Goal: Task Accomplishment & Management: Manage account settings

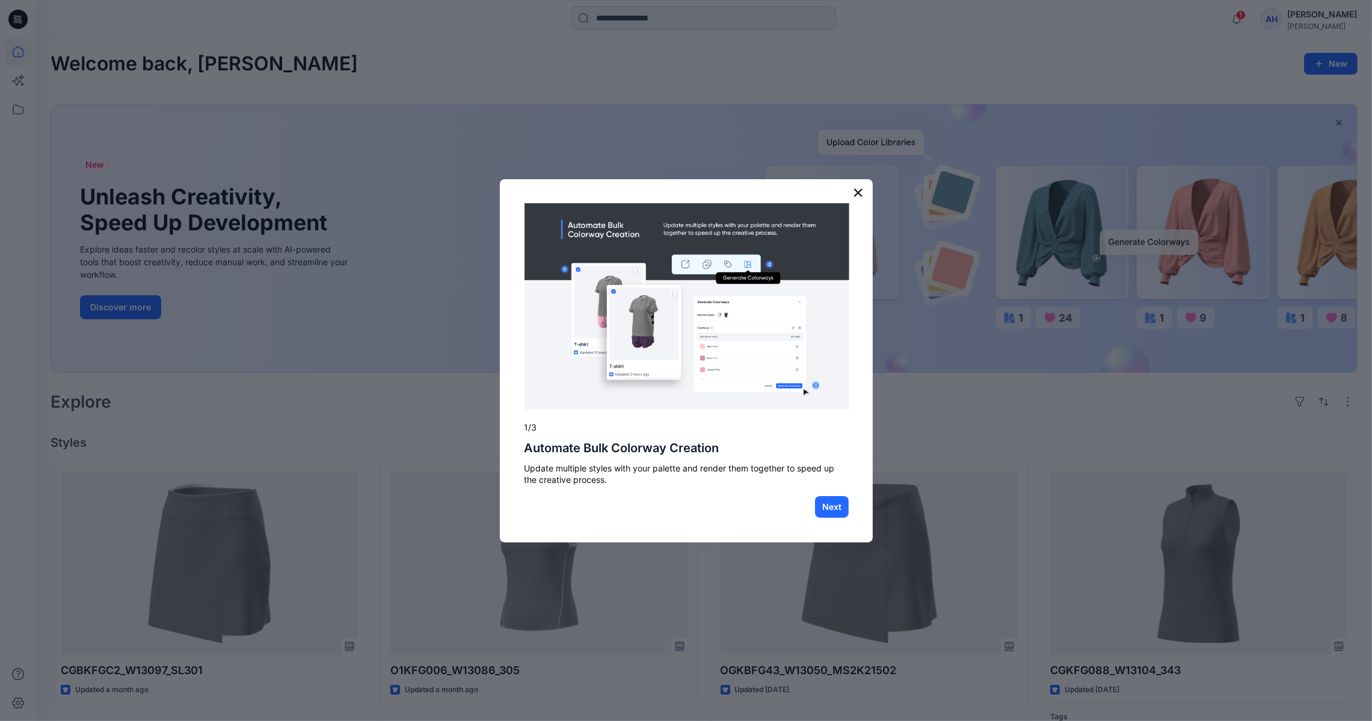
click at [854, 192] on button "×" at bounding box center [857, 192] width 11 height 19
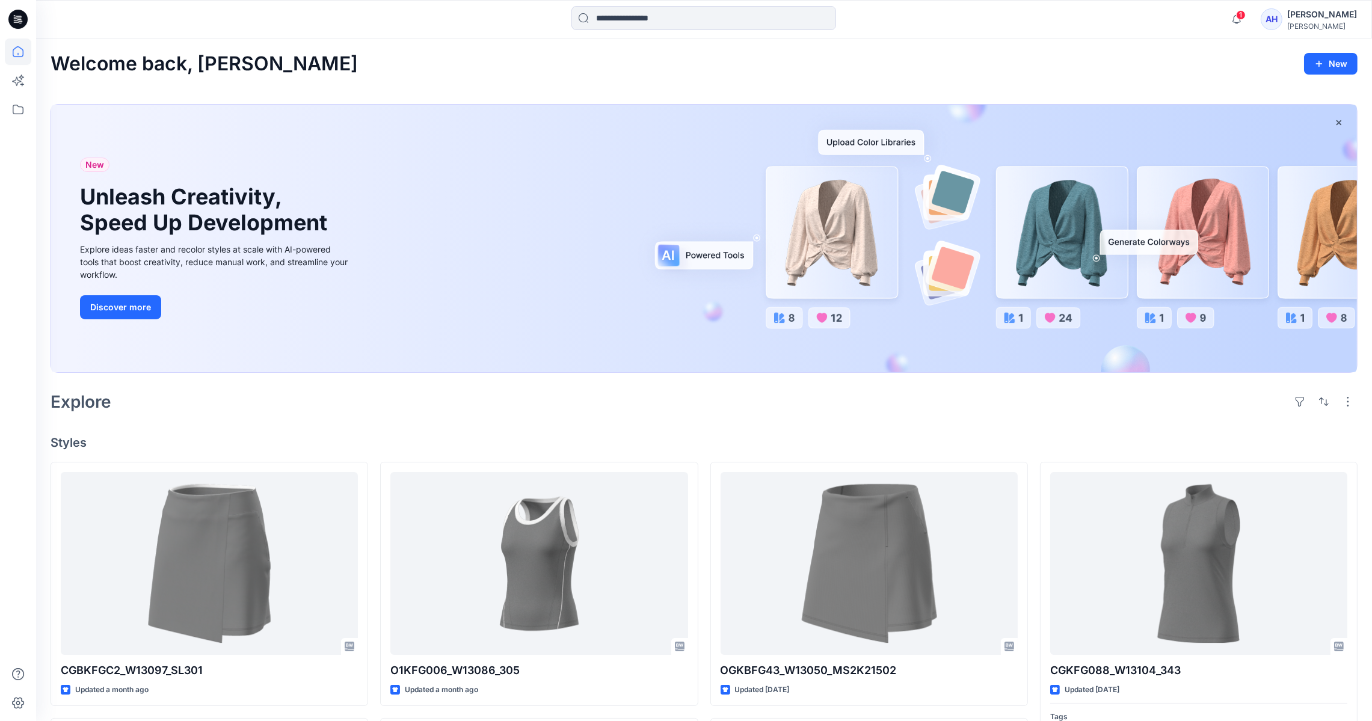
click at [624, 3] on div "1 Notifications O1KFG006_W13086_305 Style has been moved to FA 26 - APPROVED fo…" at bounding box center [704, 19] width 1336 height 38
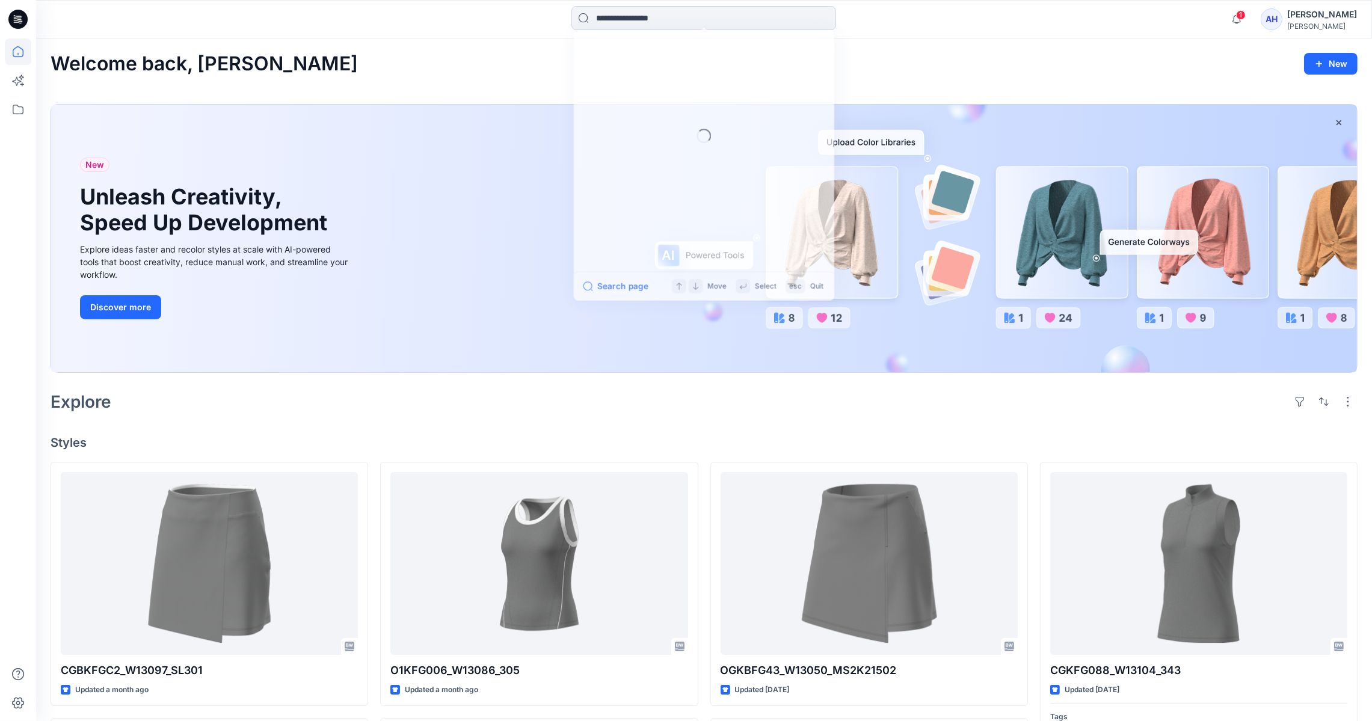
click at [631, 17] on input at bounding box center [703, 18] width 265 height 24
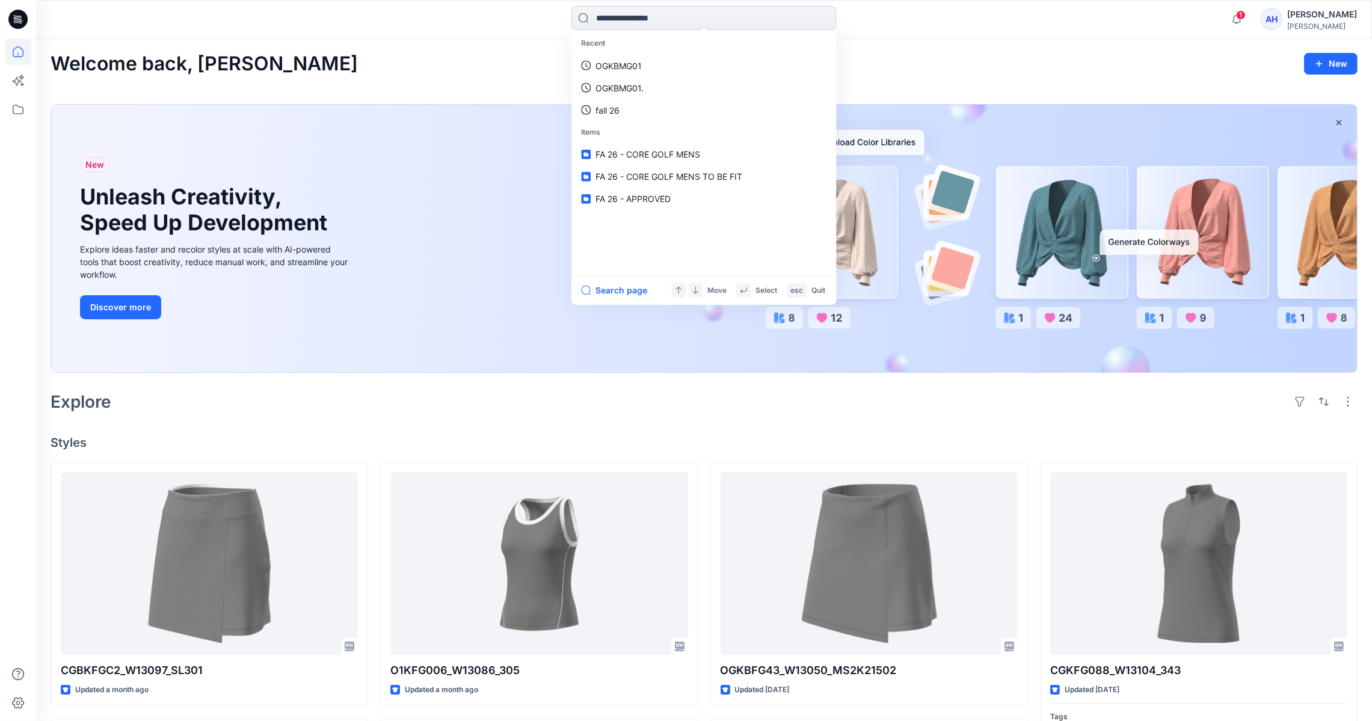
paste input "********"
type input "********"
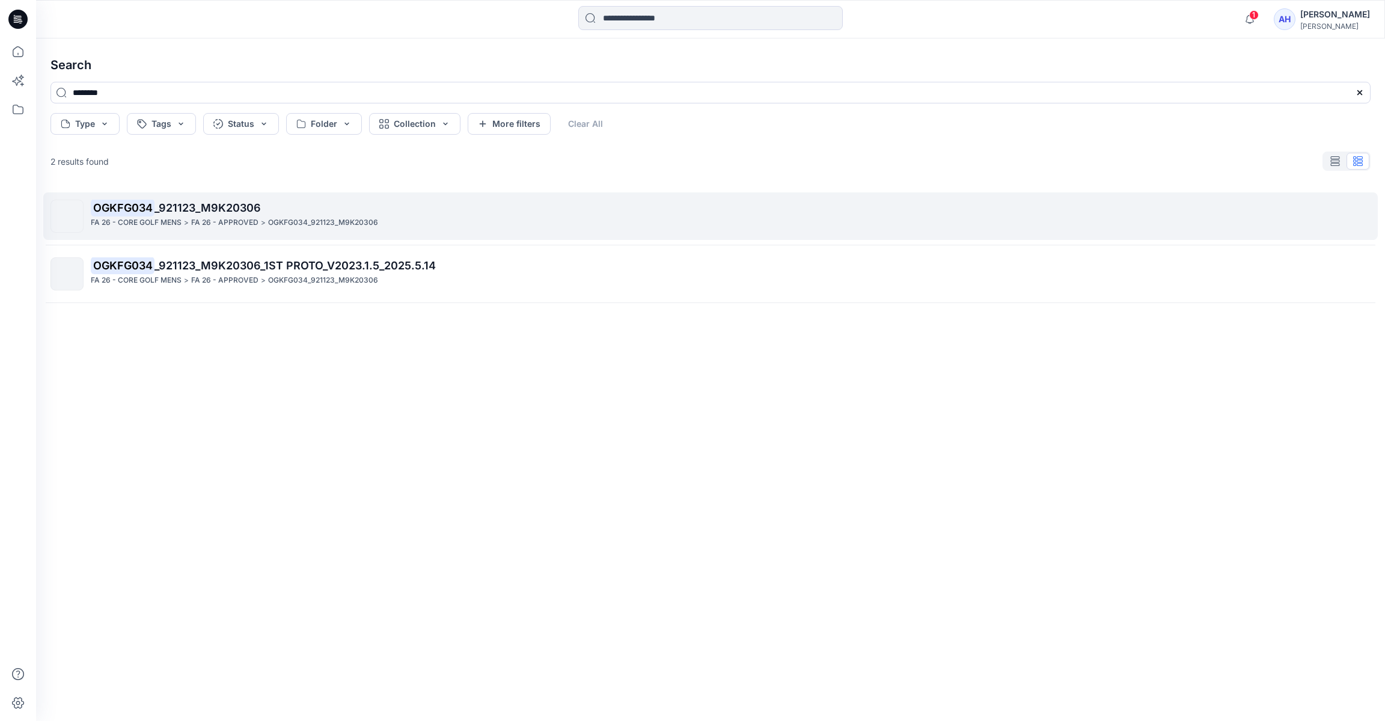
click at [250, 211] on span "_921123_M9K20306" at bounding box center [208, 207] width 106 height 13
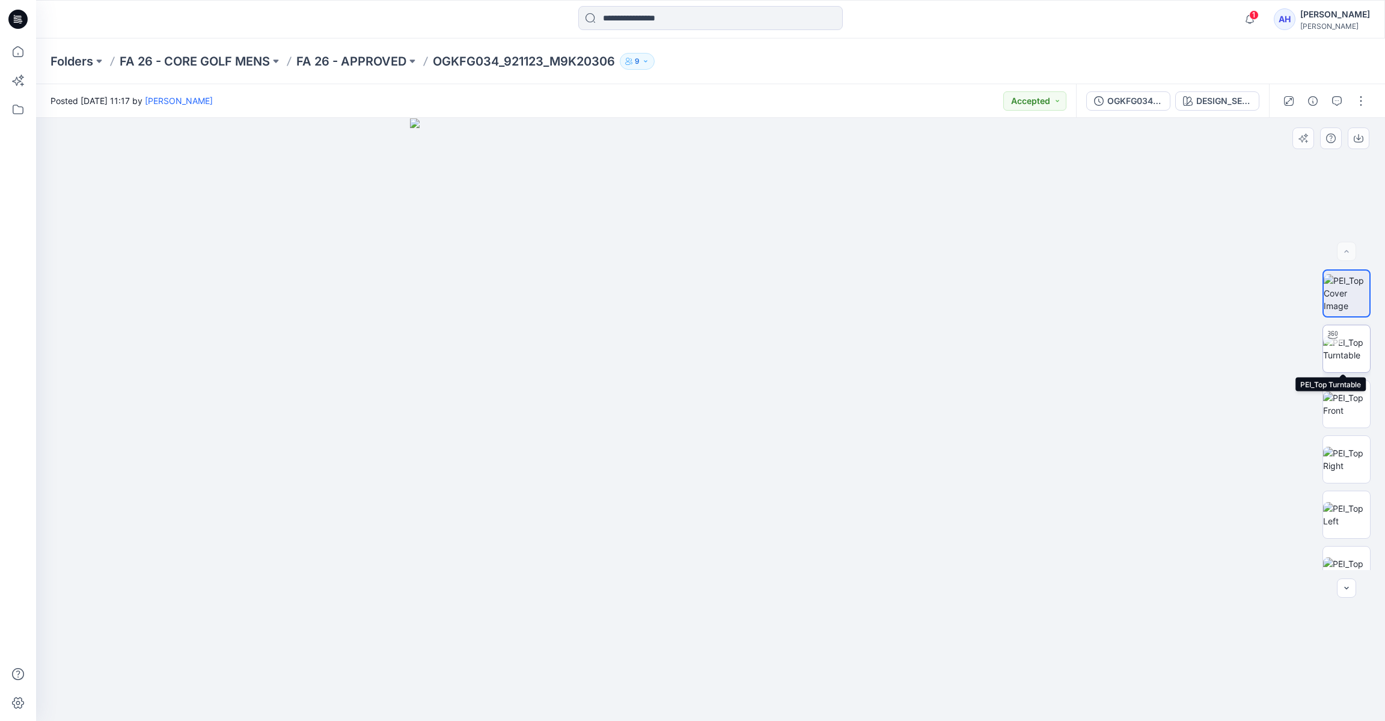
click at [1343, 355] on img at bounding box center [1347, 348] width 47 height 25
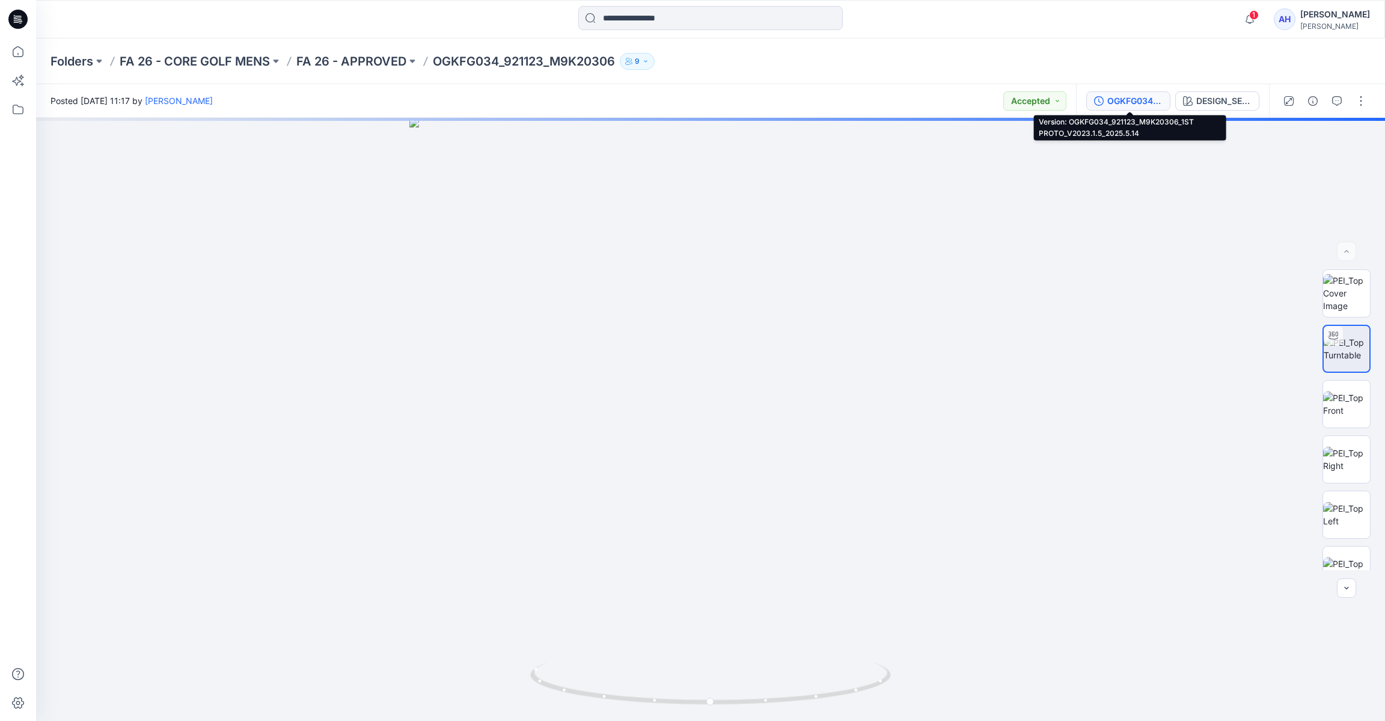
click at [1137, 94] on div "OGKFG034_921123_M9K20306_1ST PROTO_V2023.1.5_2025.5.14" at bounding box center [1135, 100] width 55 height 13
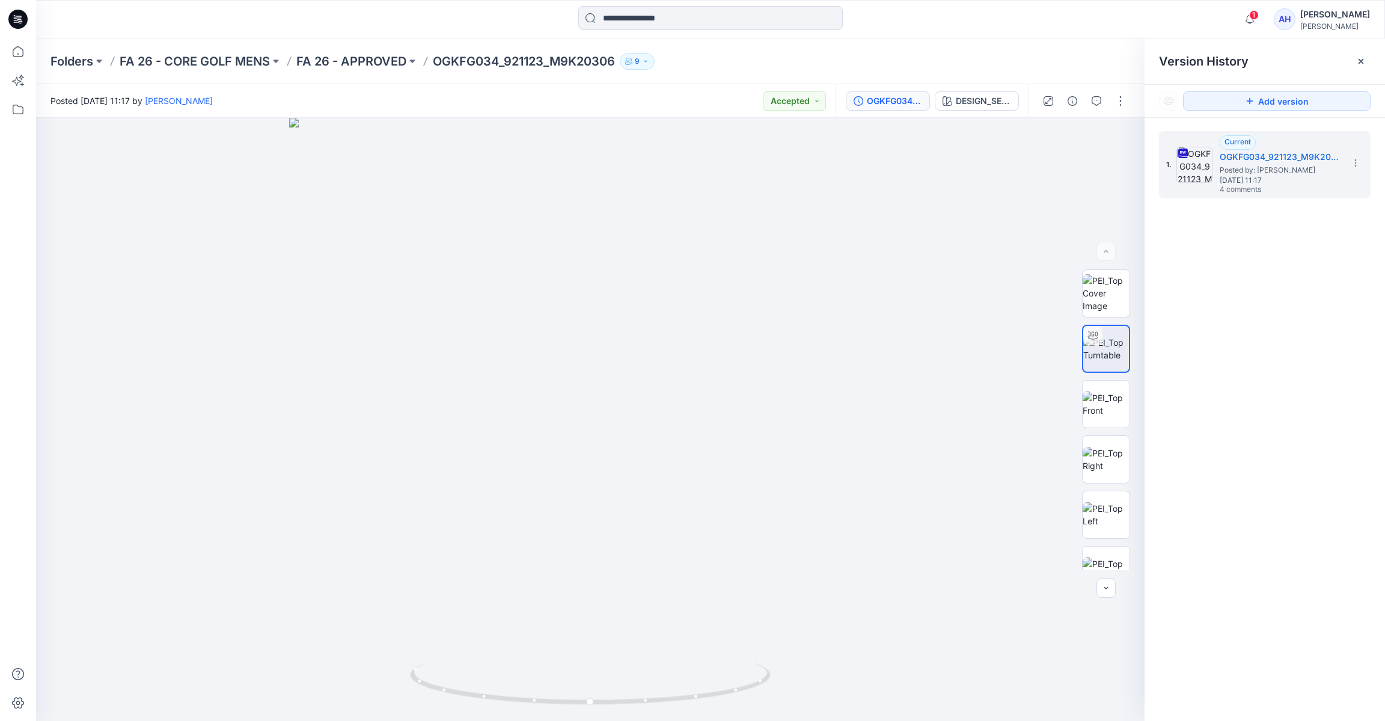
click at [651, 64] on button "9" at bounding box center [637, 61] width 35 height 17
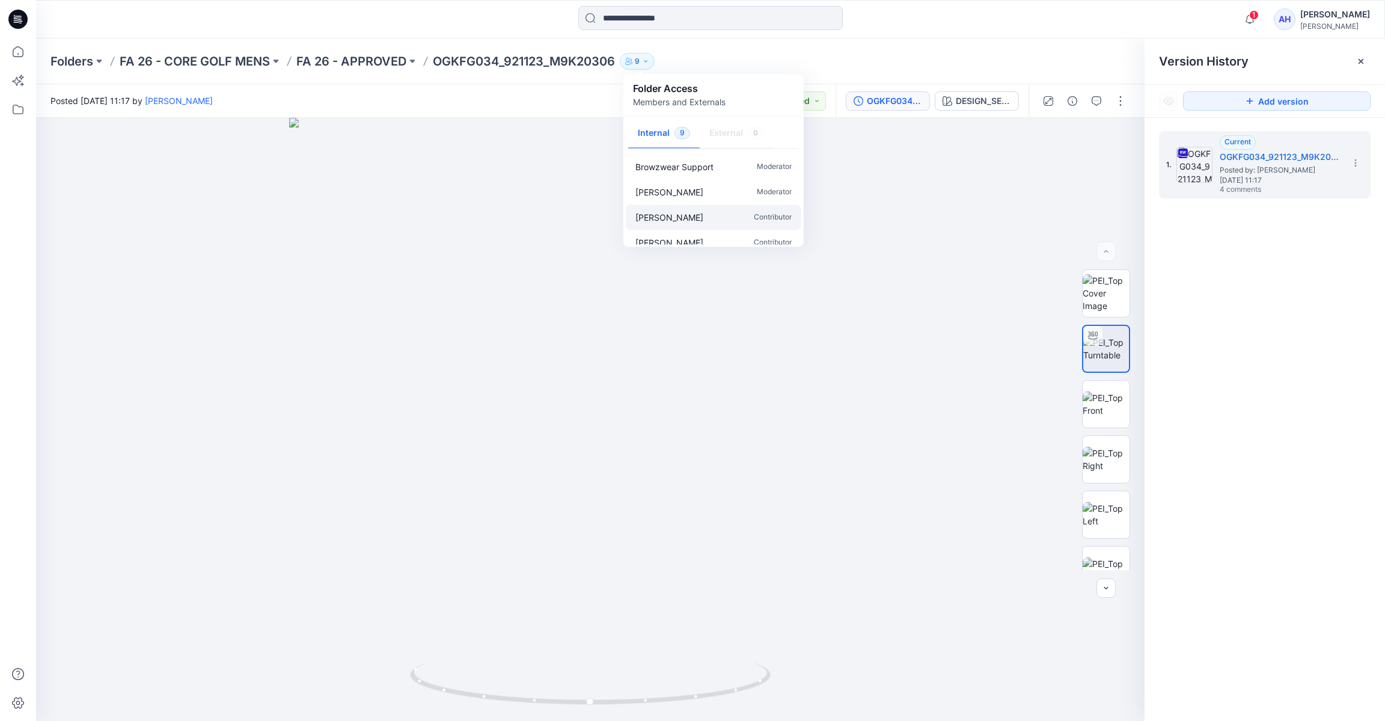
scroll to position [137, 0]
click at [380, 59] on p "FA 26 - APPROVED" at bounding box center [351, 61] width 110 height 17
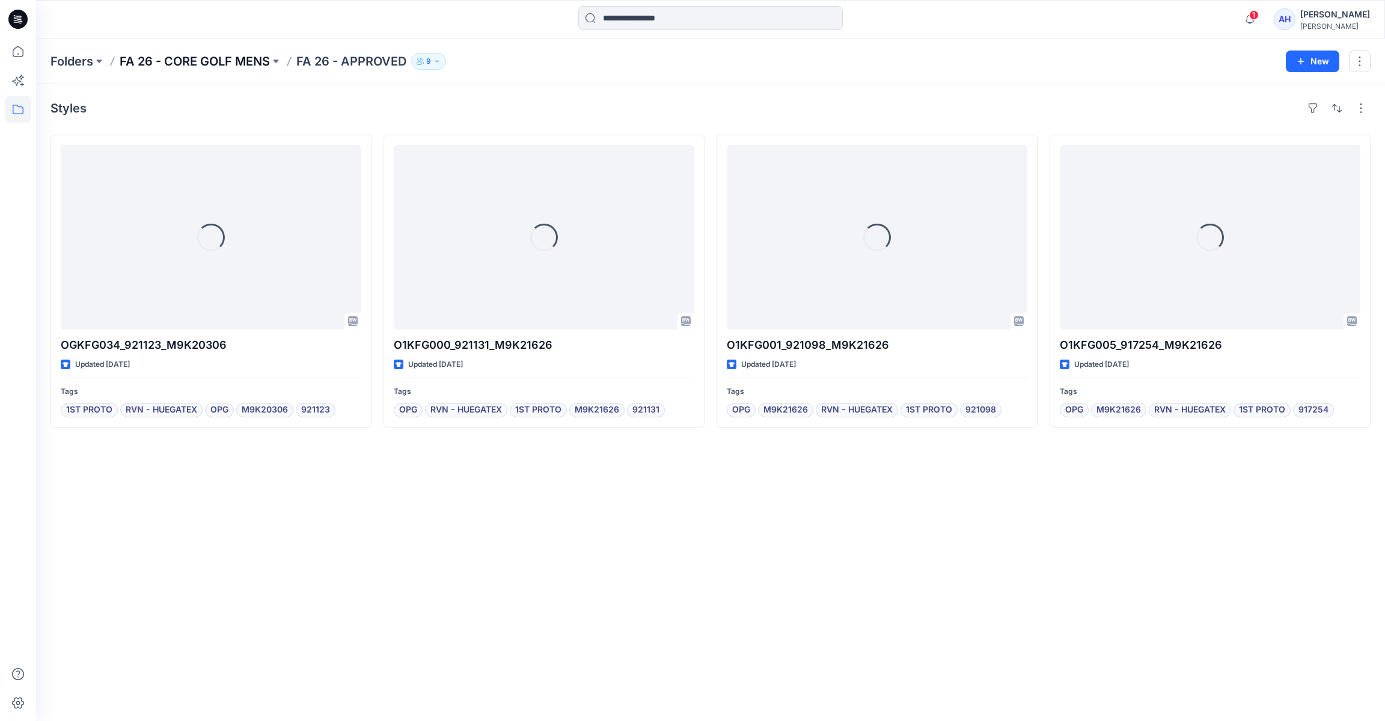
click at [224, 60] on p "FA 26 - CORE GOLF MENS" at bounding box center [195, 61] width 150 height 17
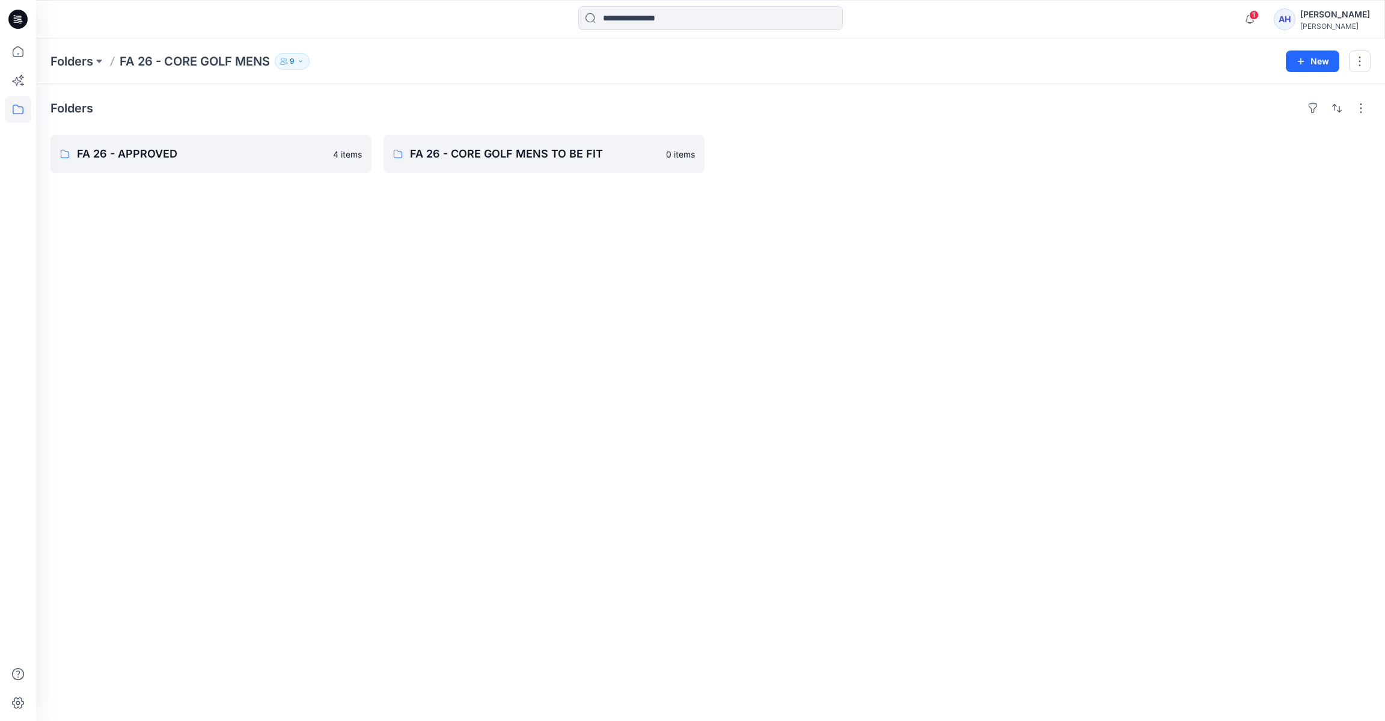
click at [295, 68] on button "9" at bounding box center [292, 61] width 35 height 17
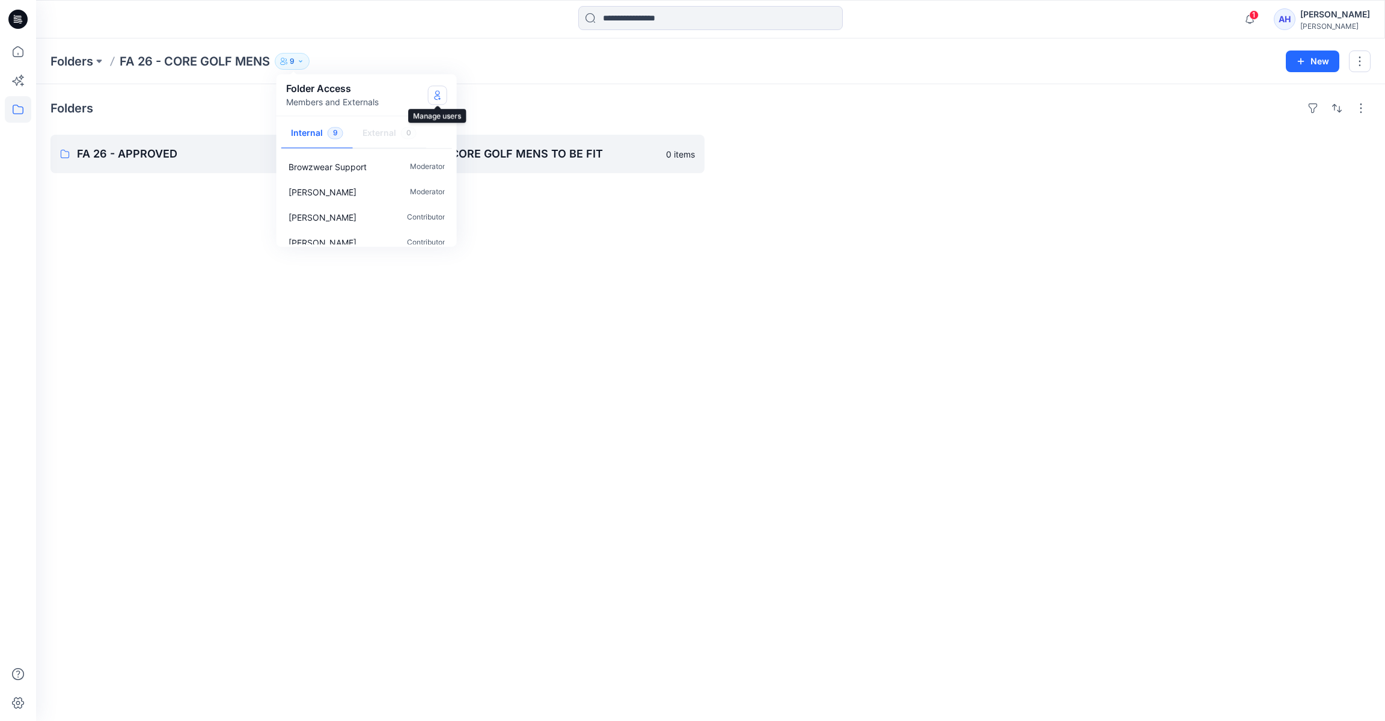
click at [440, 101] on button "Manage Users" at bounding box center [437, 94] width 19 height 19
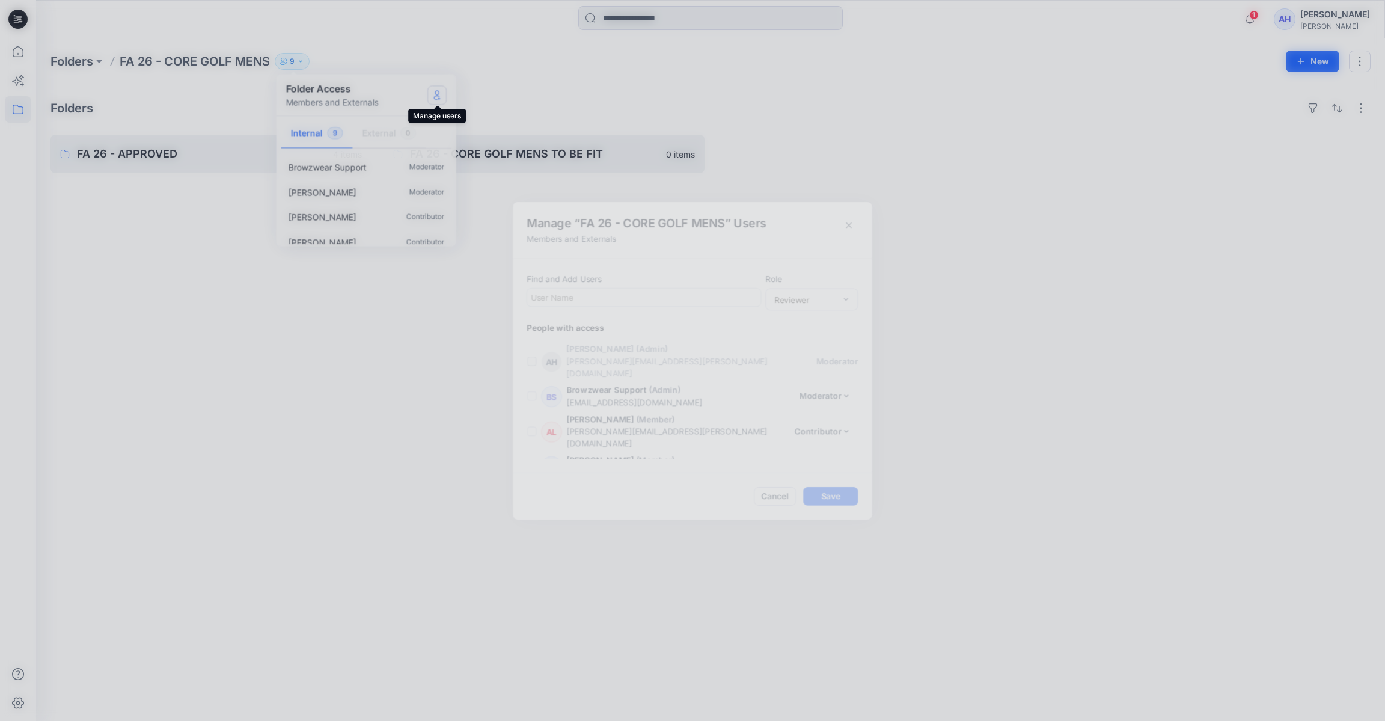
scroll to position [145, 0]
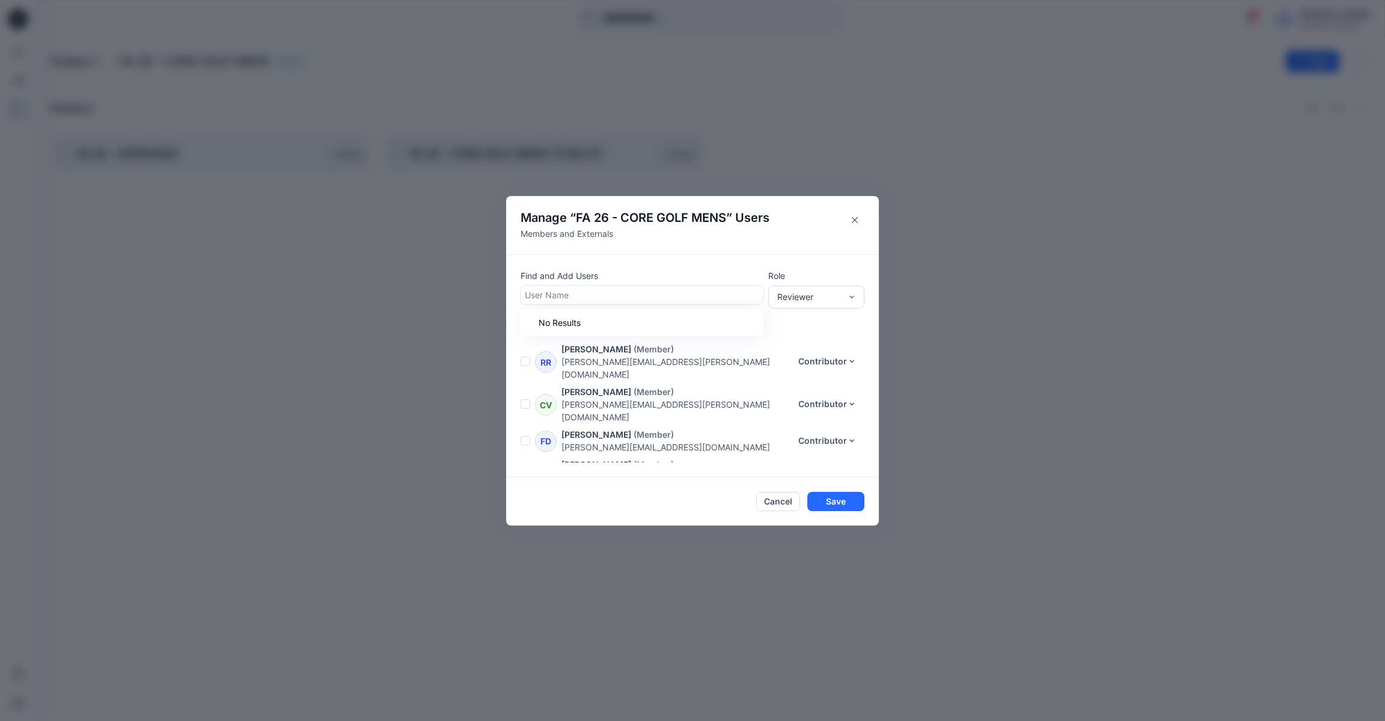
click at [667, 288] on div at bounding box center [642, 294] width 235 height 15
type input "****"
click at [648, 330] on div "TL [PERSON_NAME]" at bounding box center [642, 324] width 229 height 17
click at [805, 296] on div "Reviewer" at bounding box center [810, 296] width 64 height 13
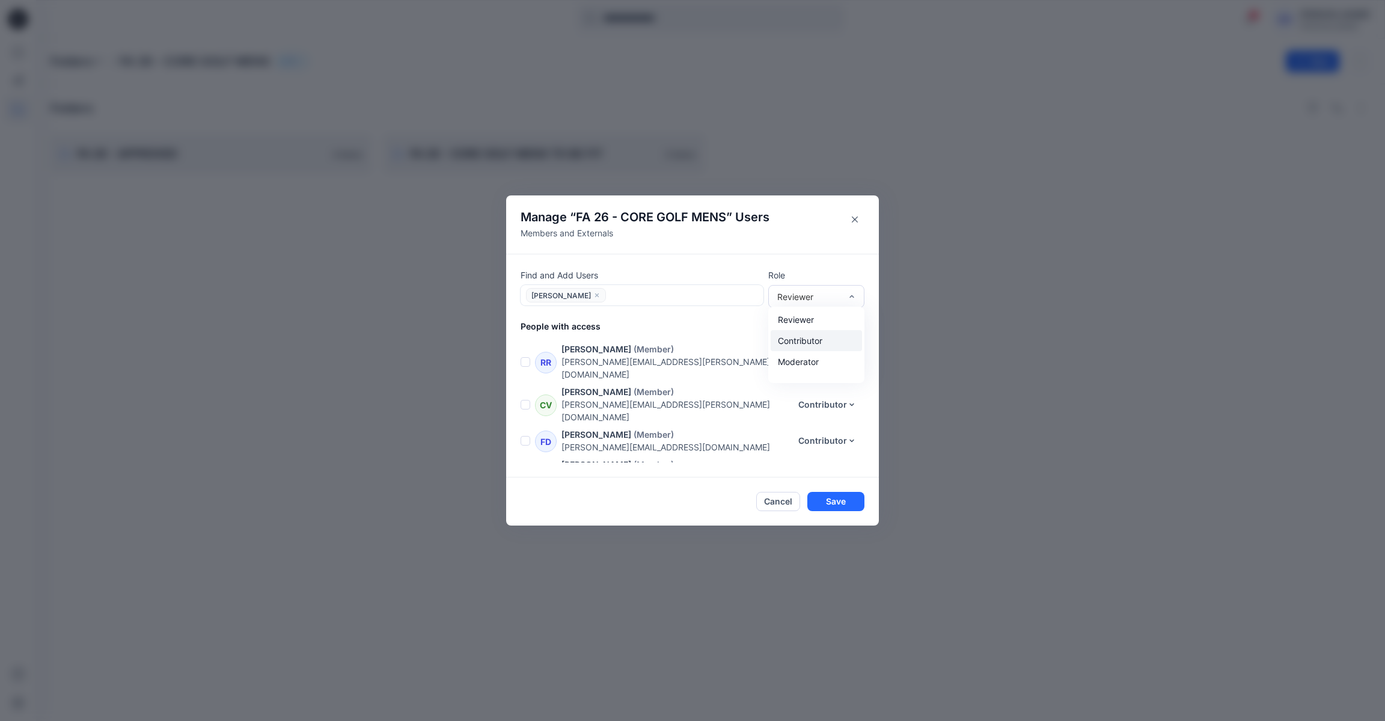
click at [813, 335] on div "Contributor" at bounding box center [816, 340] width 91 height 21
click at [838, 505] on button "Save" at bounding box center [836, 501] width 57 height 19
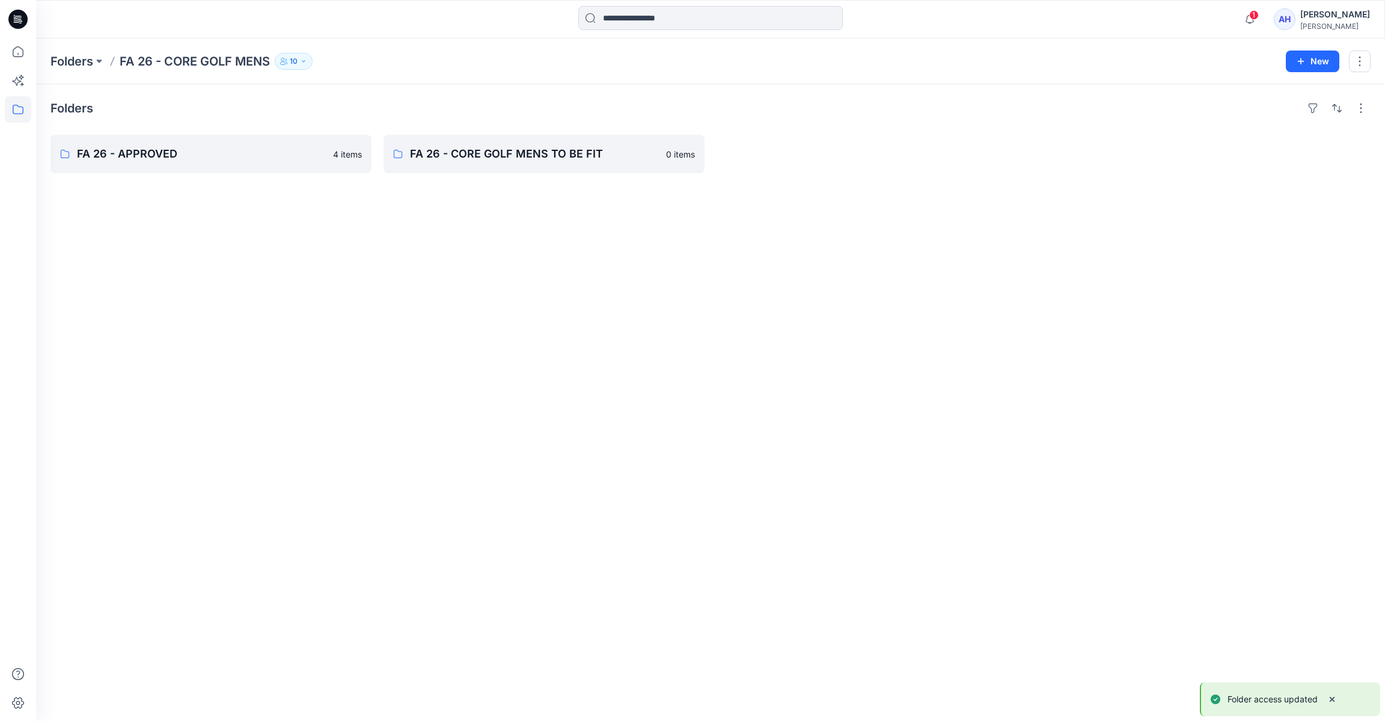
click at [292, 61] on p "10" at bounding box center [294, 61] width 8 height 13
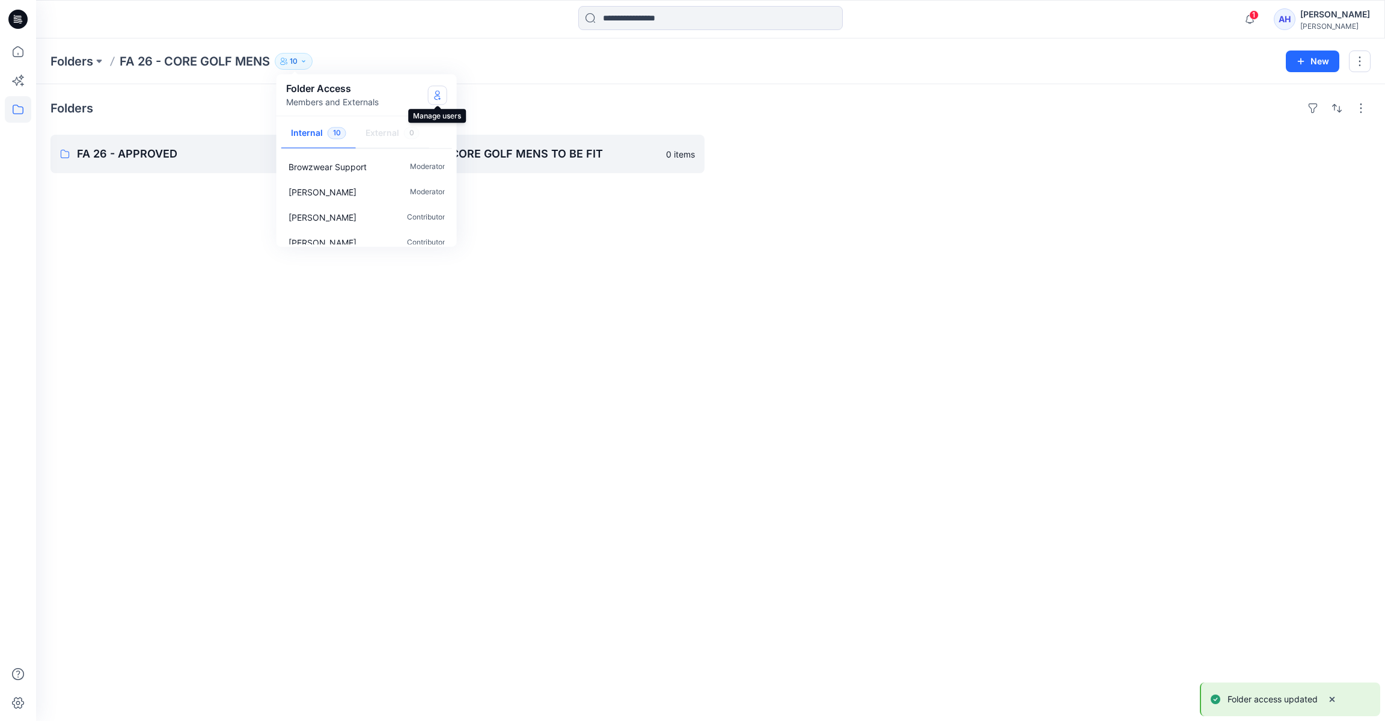
click at [440, 102] on button "Manage Users" at bounding box center [437, 94] width 19 height 19
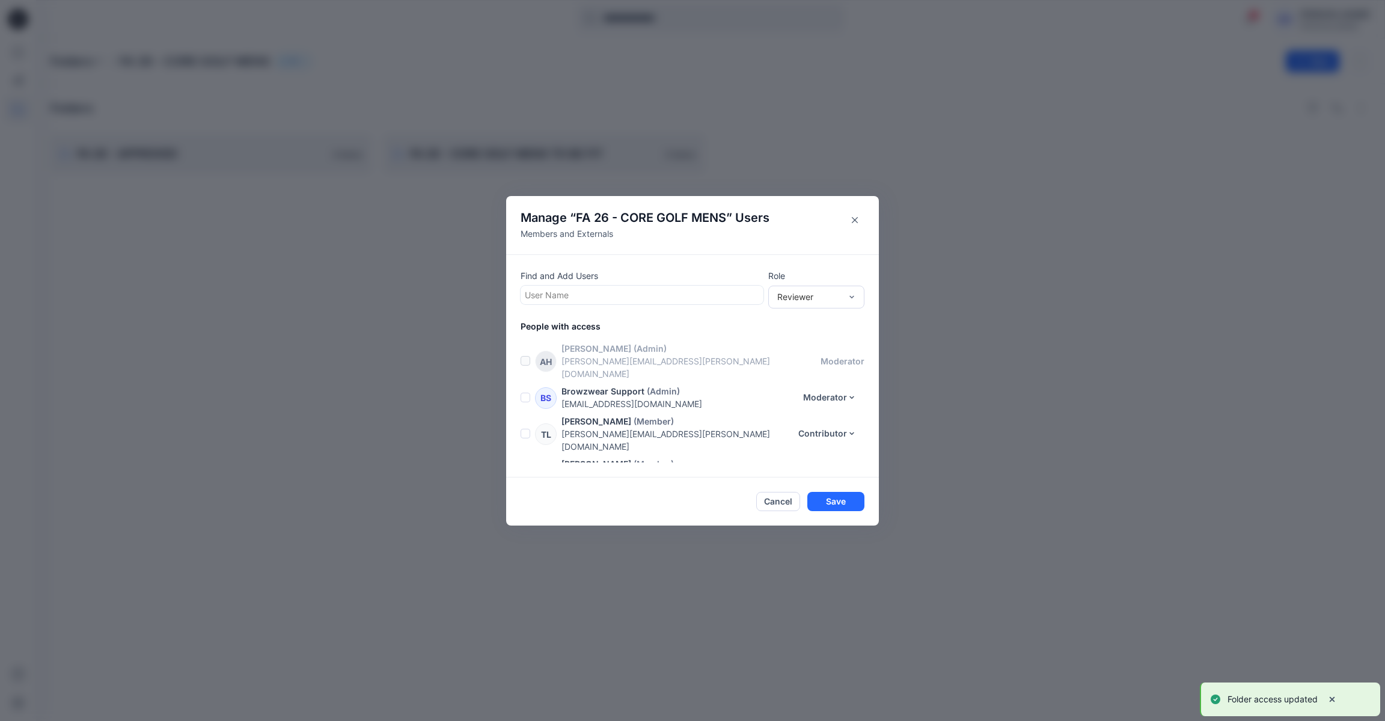
scroll to position [176, 0]
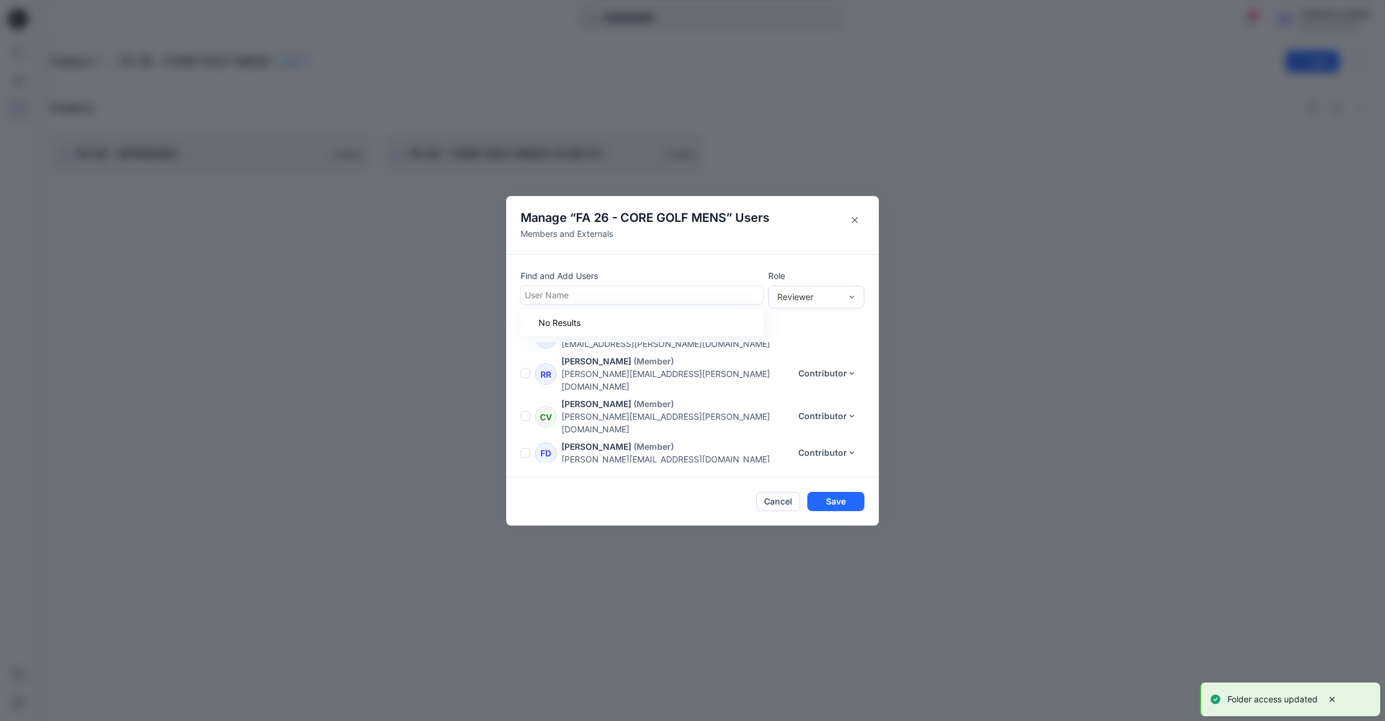
click at [589, 296] on div at bounding box center [642, 294] width 235 height 15
type input "**"
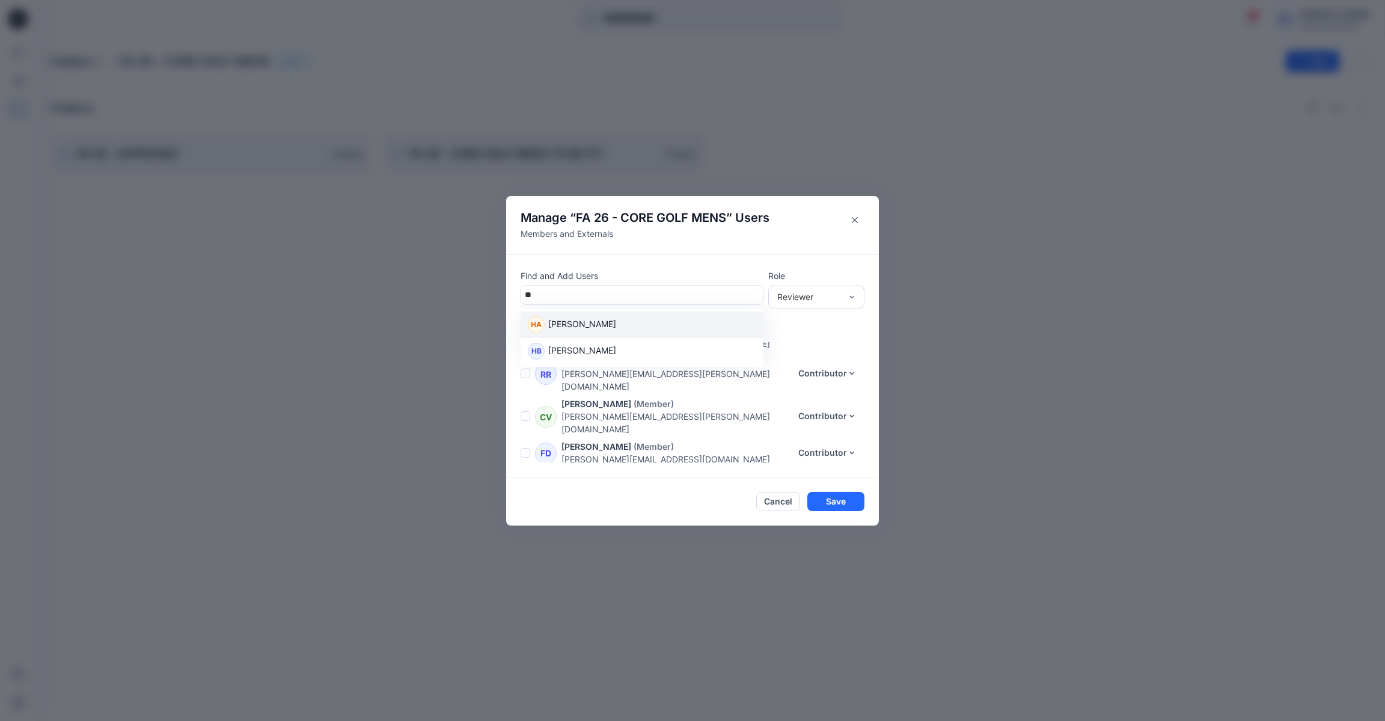
click at [597, 326] on p "[PERSON_NAME]" at bounding box center [582, 325] width 68 height 16
click at [851, 333] on div "Contributor" at bounding box center [816, 340] width 91 height 21
click at [695, 305] on div "Find and Add Users Use Up and Down to choose options, press Enter to select the…" at bounding box center [692, 366] width 373 height 224
click at [704, 293] on div at bounding box center [685, 295] width 150 height 15
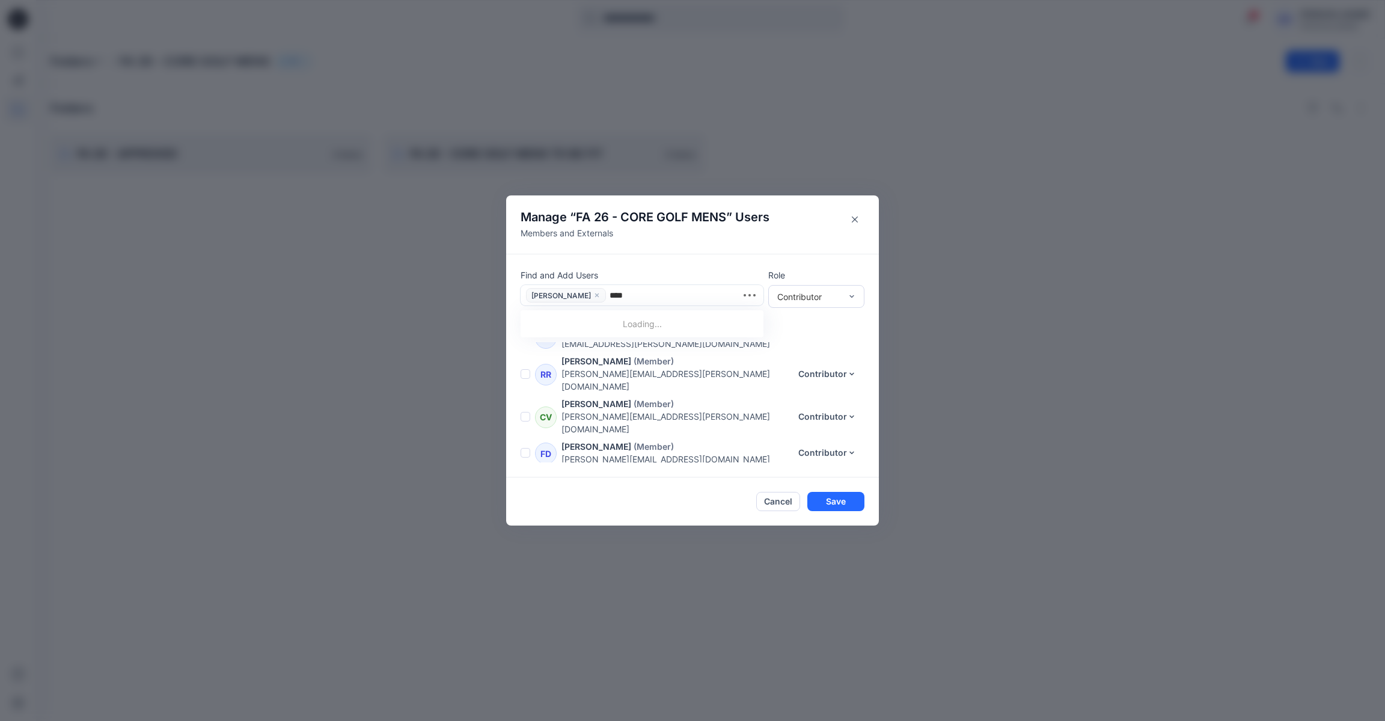
type input "*****"
click at [646, 353] on div "MP [PERSON_NAME]" at bounding box center [642, 352] width 229 height 17
click at [836, 505] on button "Save" at bounding box center [836, 501] width 57 height 19
